Goal: Transaction & Acquisition: Purchase product/service

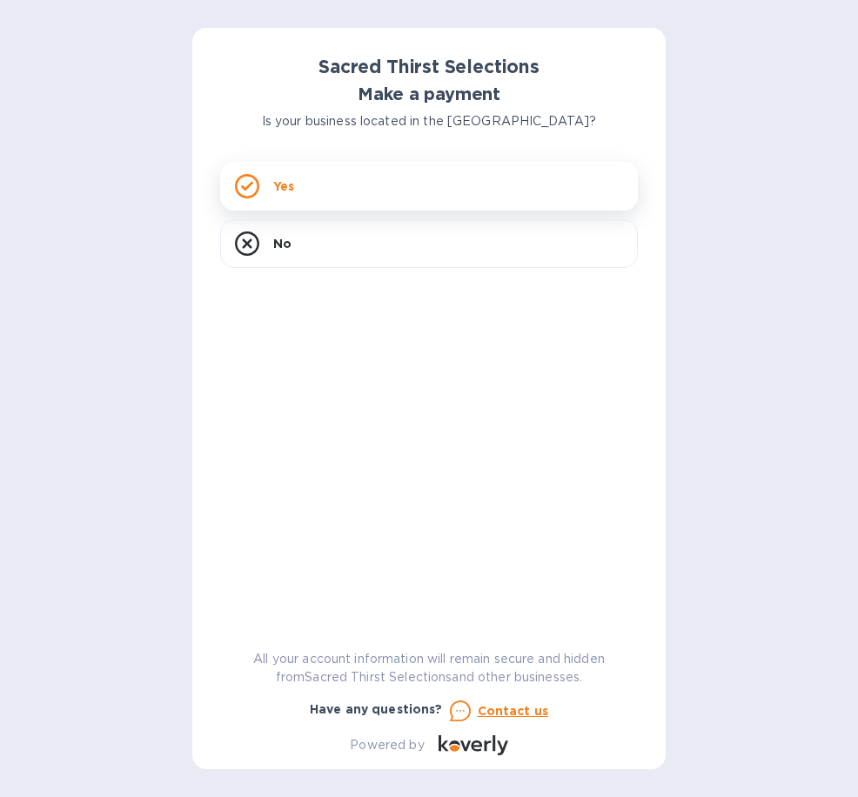
click at [329, 181] on div "Yes" at bounding box center [429, 186] width 418 height 49
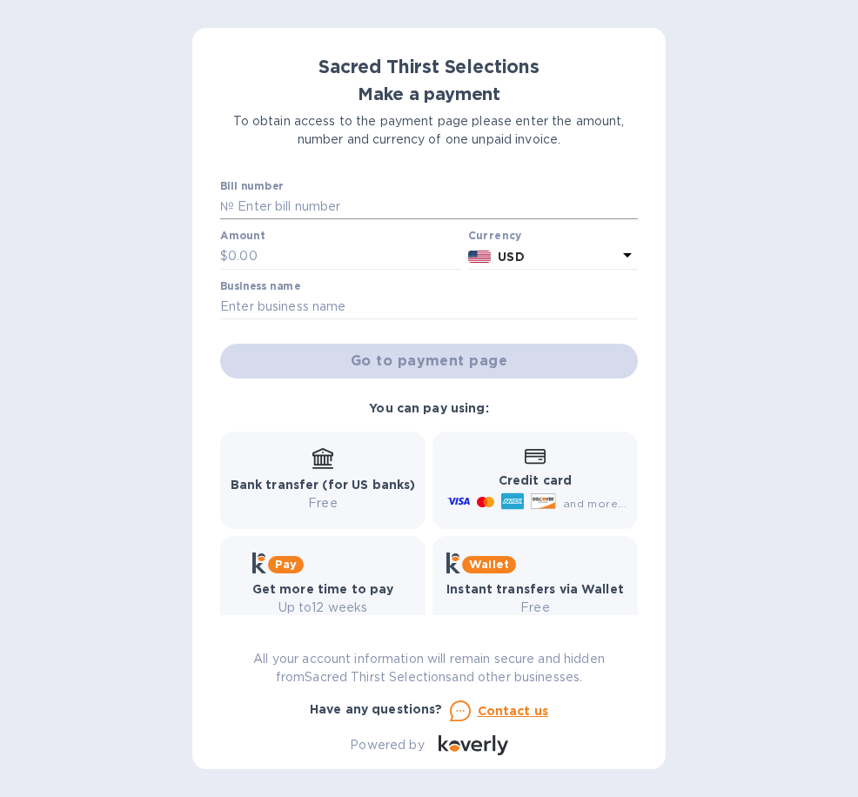
click at [300, 204] on input "text" at bounding box center [436, 207] width 404 height 26
type input "52961"
click at [261, 251] on input "text" at bounding box center [344, 257] width 233 height 26
type input "1,377.20"
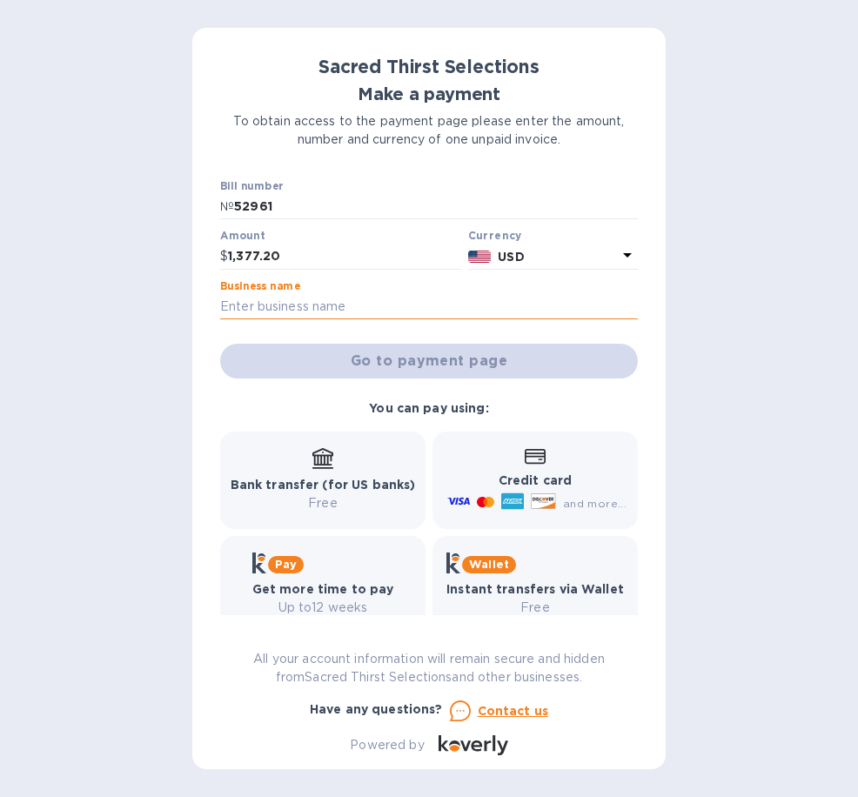
click at [251, 309] on input "text" at bounding box center [429, 307] width 418 height 26
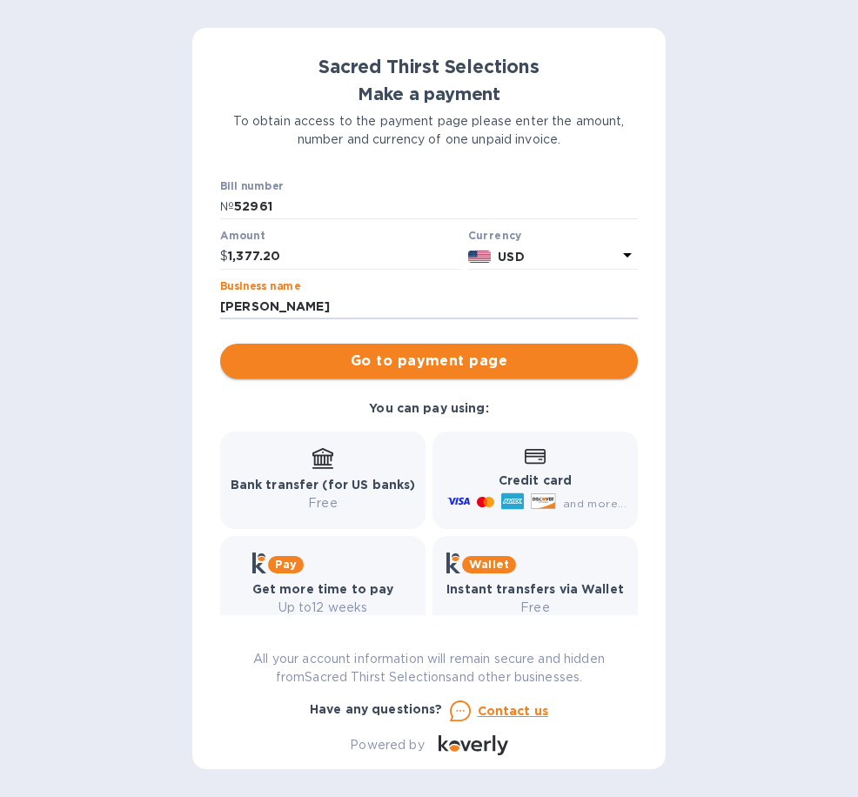
type input "[PERSON_NAME]"
click at [511, 359] on span "Go to payment page" at bounding box center [429, 361] width 390 height 21
